Goal: Task Accomplishment & Management: Manage account settings

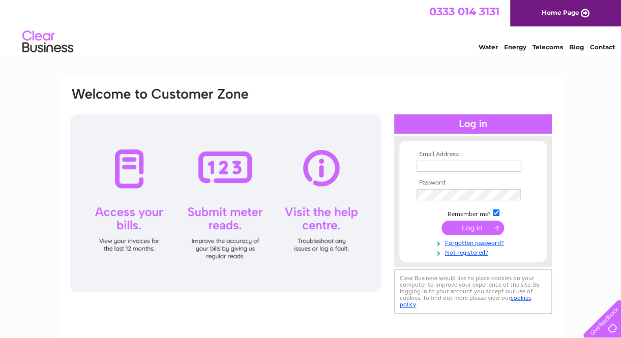
type input "[EMAIL_ADDRESS][DOMAIN_NAME]"
click at [476, 230] on input "submit" at bounding box center [472, 228] width 63 height 14
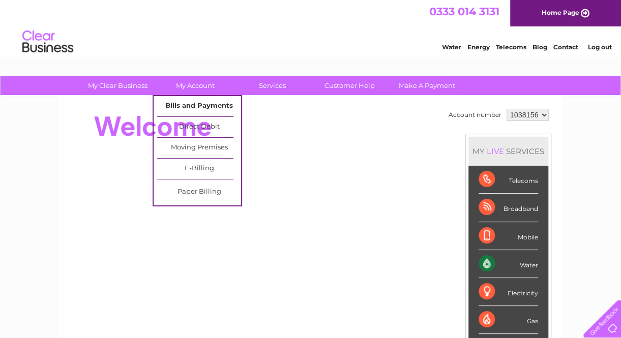
click at [207, 107] on link "Bills and Payments" at bounding box center [199, 106] width 84 height 20
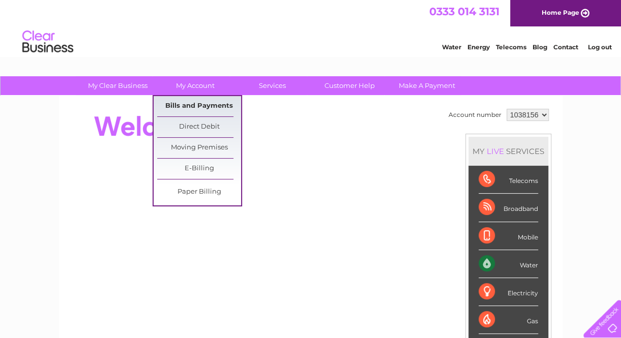
click at [201, 102] on link "Bills and Payments" at bounding box center [199, 106] width 84 height 20
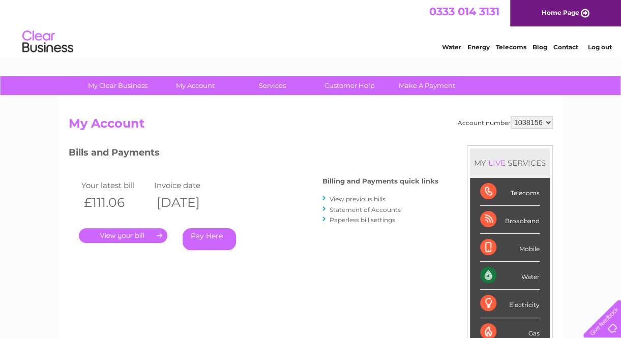
click at [366, 199] on link "View previous bills" at bounding box center [357, 199] width 56 height 8
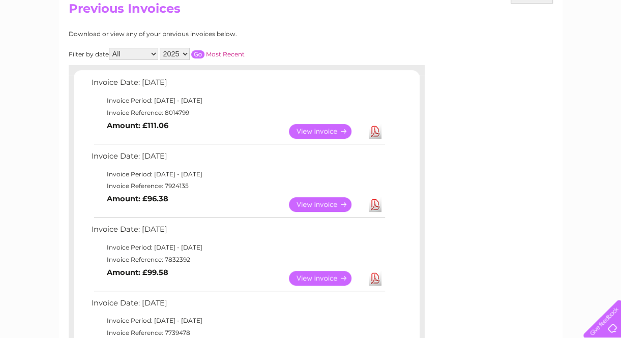
scroll to position [122, 0]
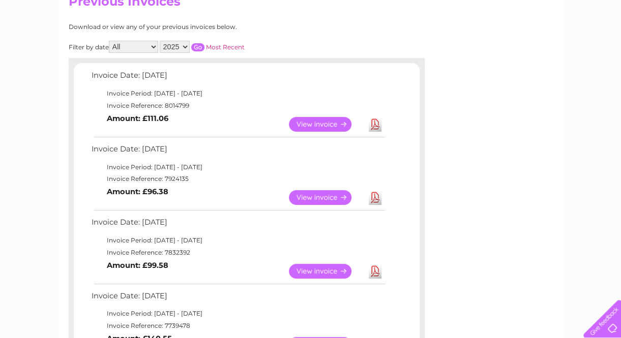
click at [323, 269] on link "View" at bounding box center [326, 271] width 75 height 15
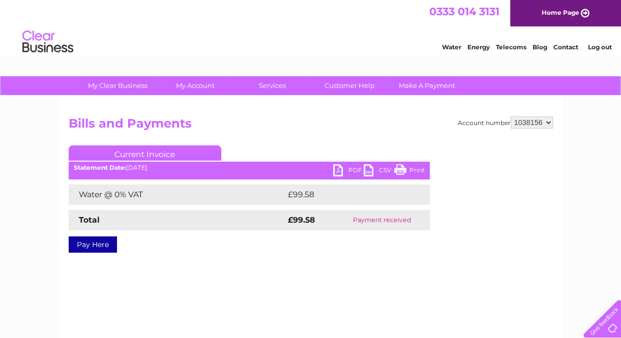
click at [337, 170] on link "PDF" at bounding box center [348, 171] width 31 height 15
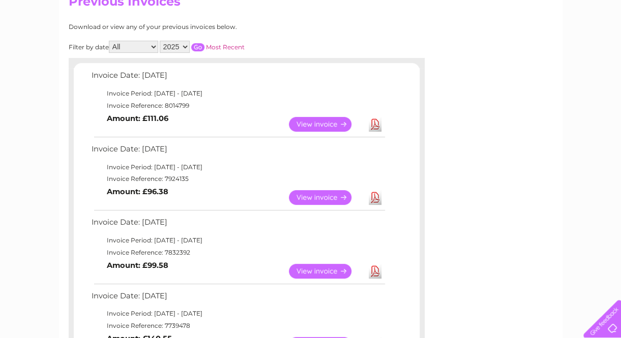
click at [339, 196] on link "View" at bounding box center [326, 197] width 75 height 15
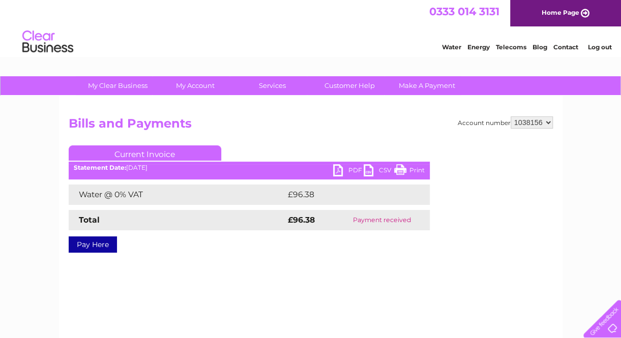
click at [352, 167] on link "PDF" at bounding box center [348, 171] width 31 height 15
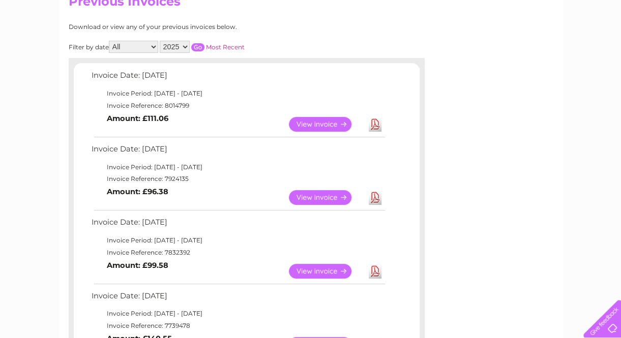
click at [316, 121] on link "View" at bounding box center [326, 124] width 75 height 15
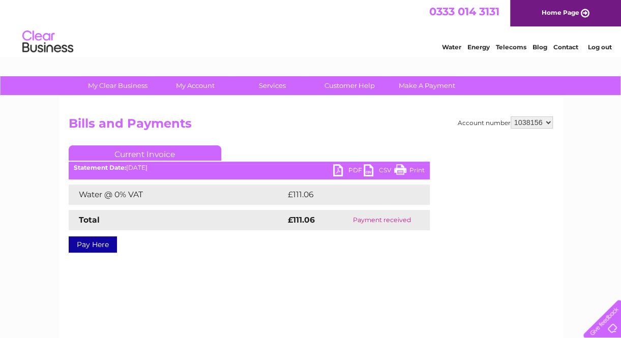
click at [339, 168] on link "PDF" at bounding box center [348, 171] width 31 height 15
